Goal: Use online tool/utility: Utilize a website feature to perform a specific function

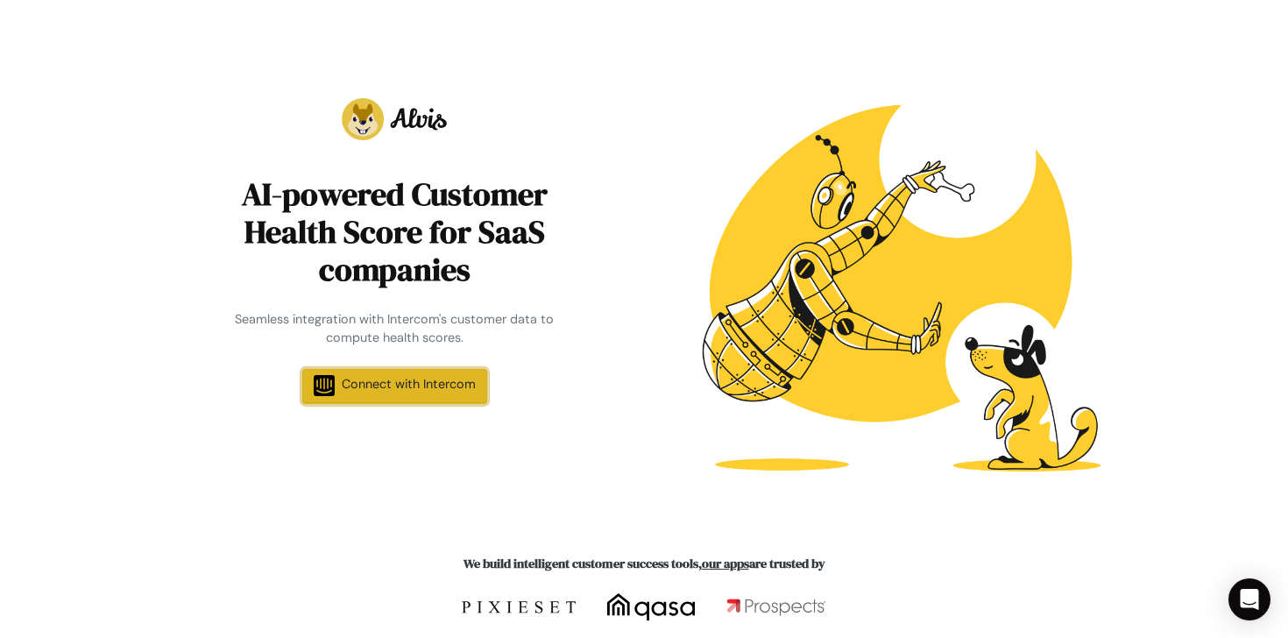
click at [406, 384] on span "Connect with Intercom" at bounding box center [409, 384] width 134 height 16
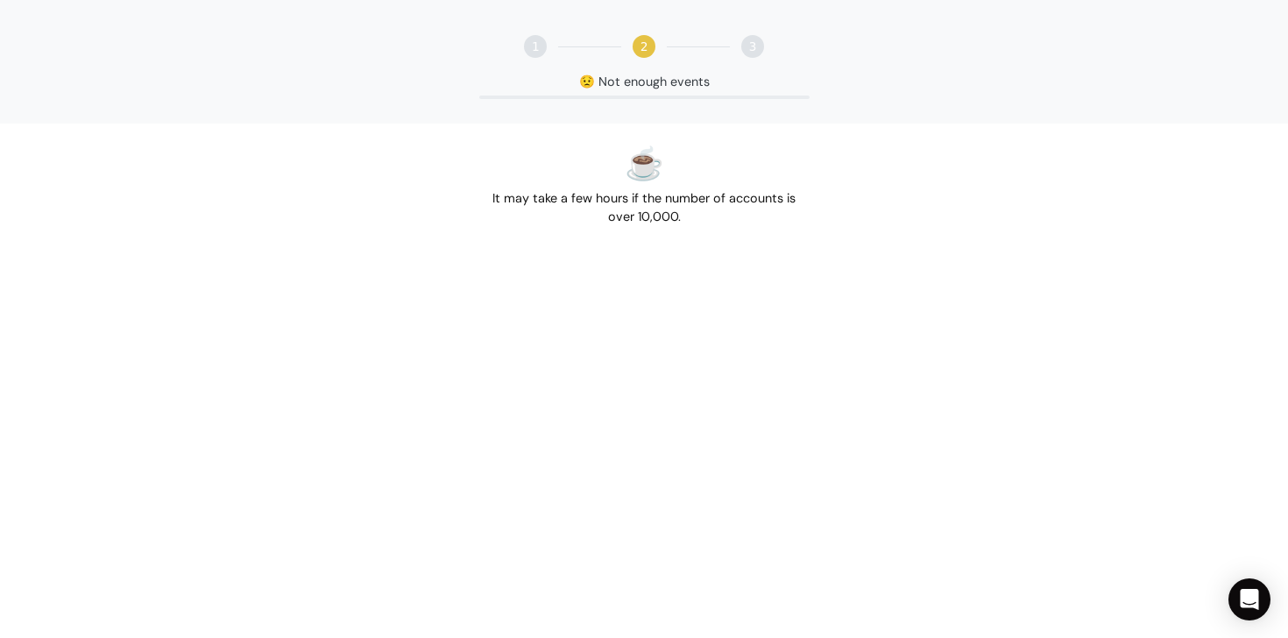
click at [531, 40] on div "1" at bounding box center [535, 46] width 23 height 23
click at [631, 91] on div "😟 Not enough events" at bounding box center [644, 82] width 1288 height 19
click at [637, 84] on div "😟 Not enough events" at bounding box center [644, 82] width 1288 height 19
